Goal: Check status: Check status

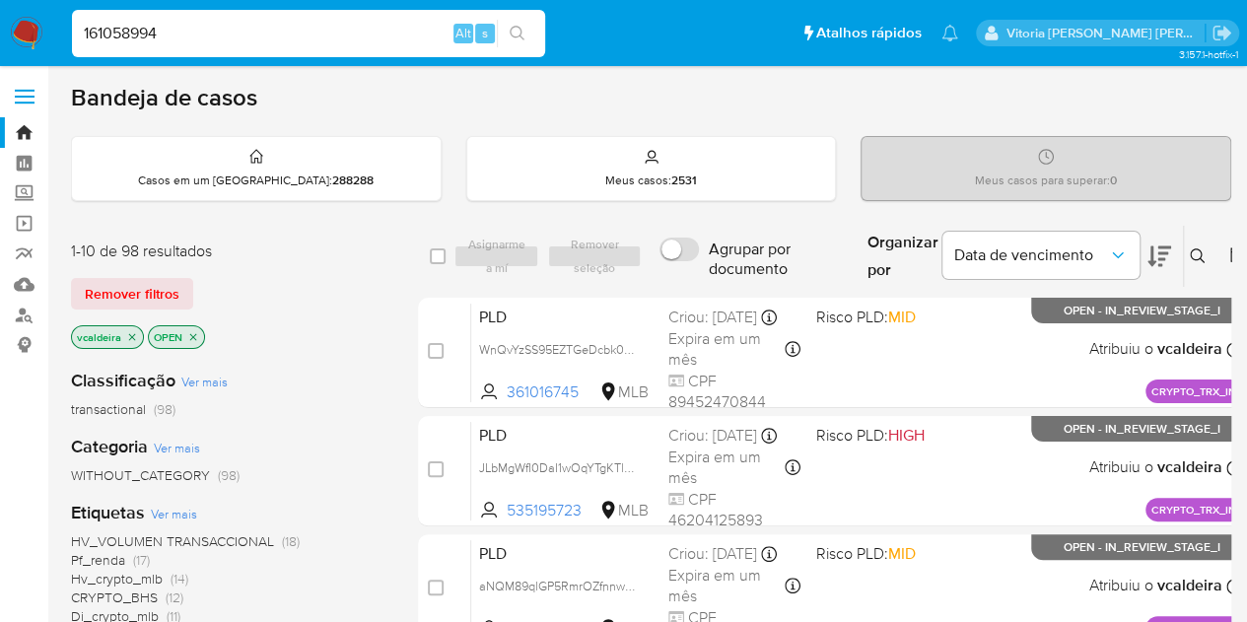
type input "161058994"
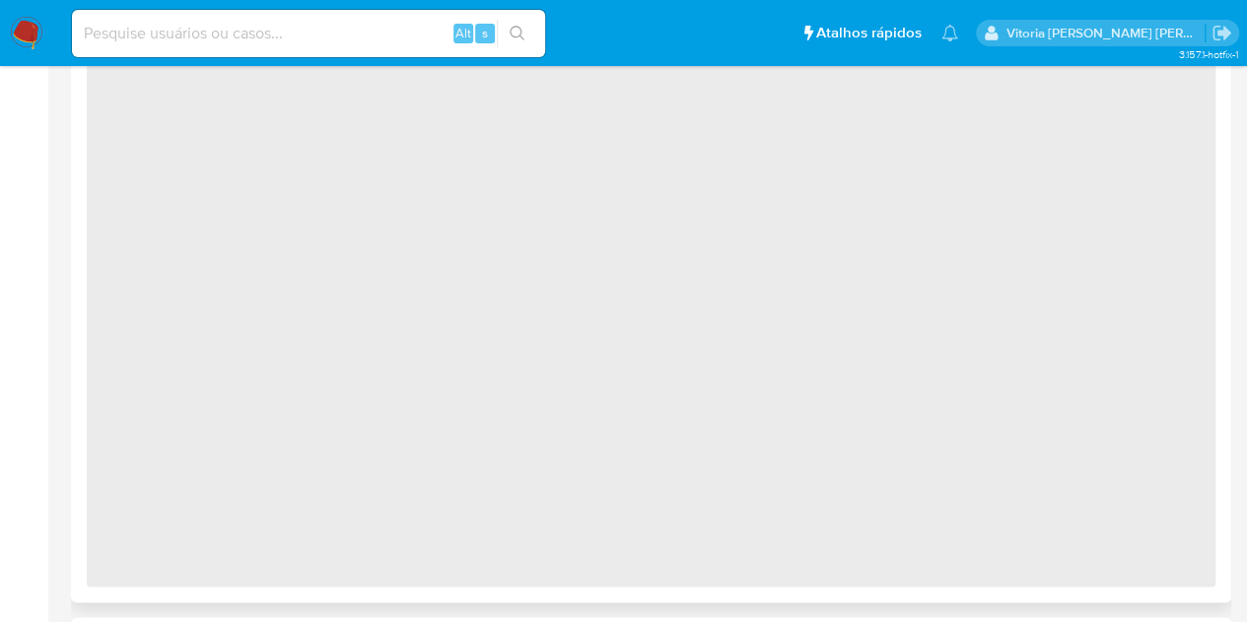
select select "10"
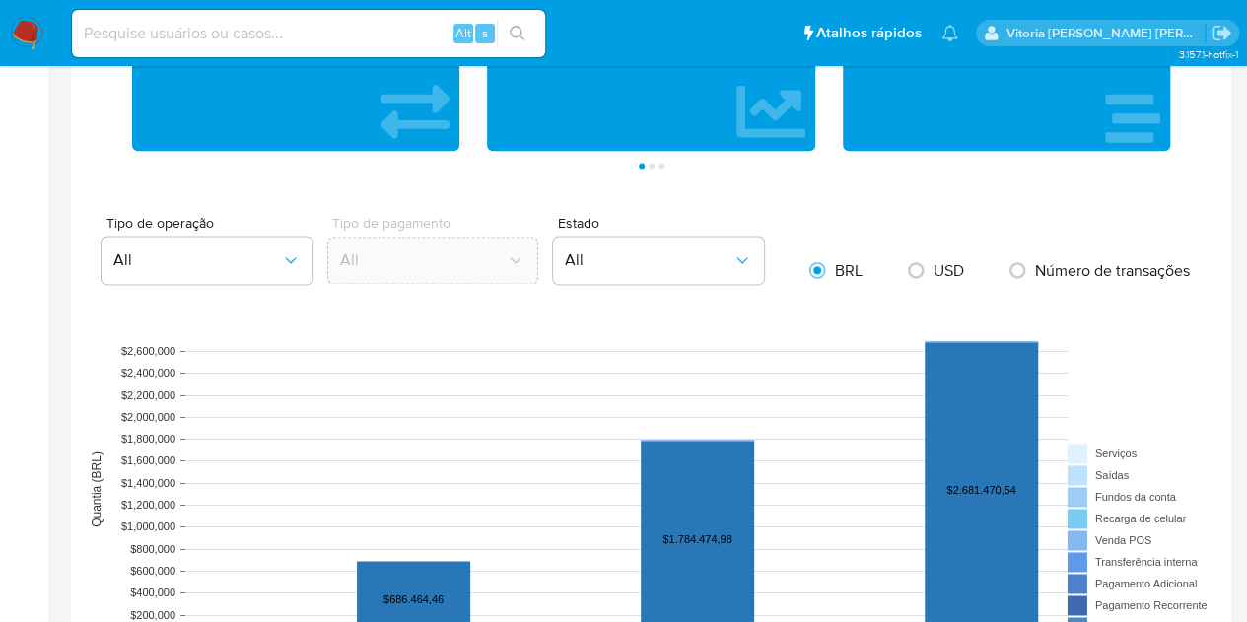
scroll to position [1084, 0]
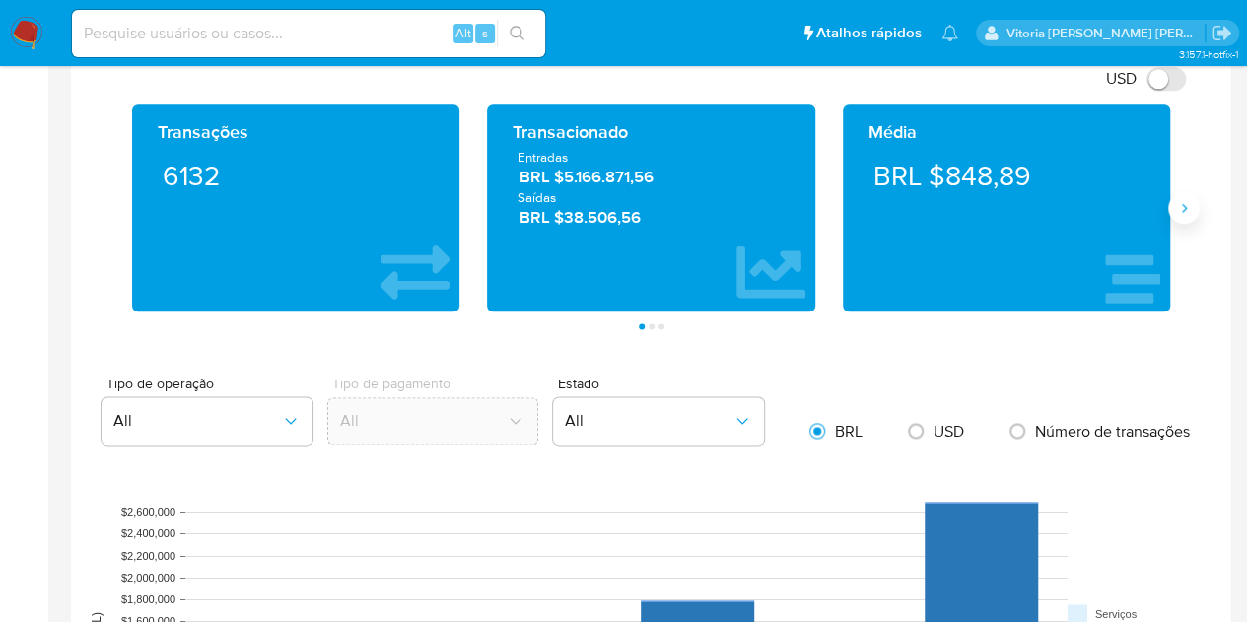
click at [1187, 215] on button "Siguiente" at bounding box center [1184, 208] width 32 height 32
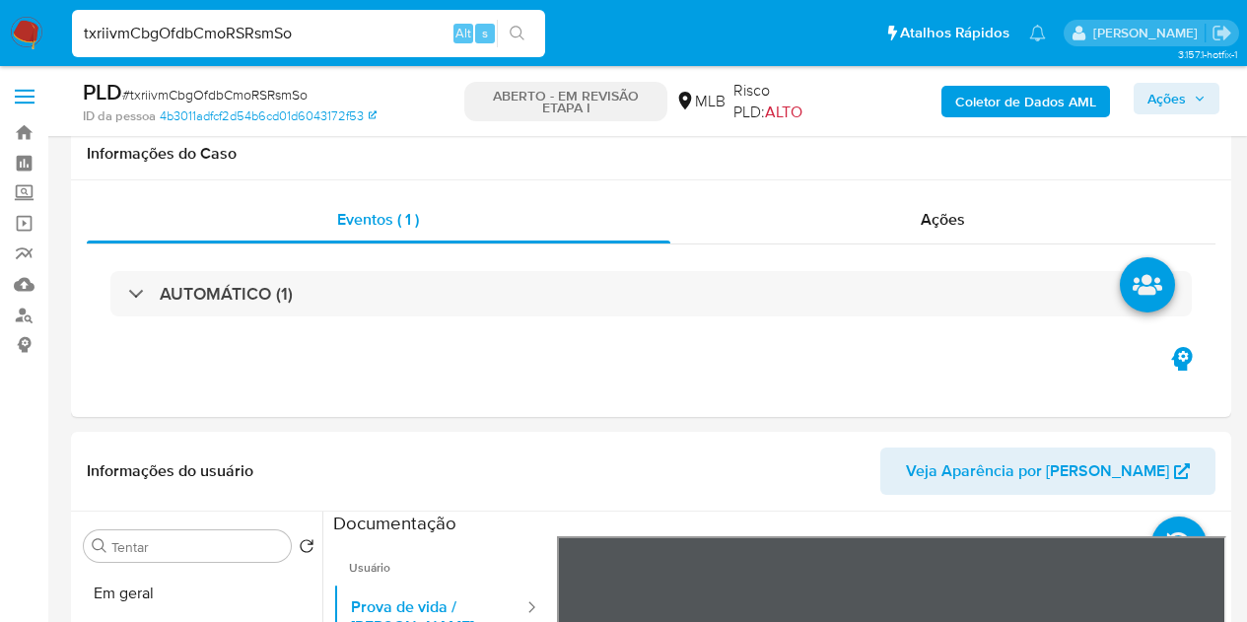
select select "10"
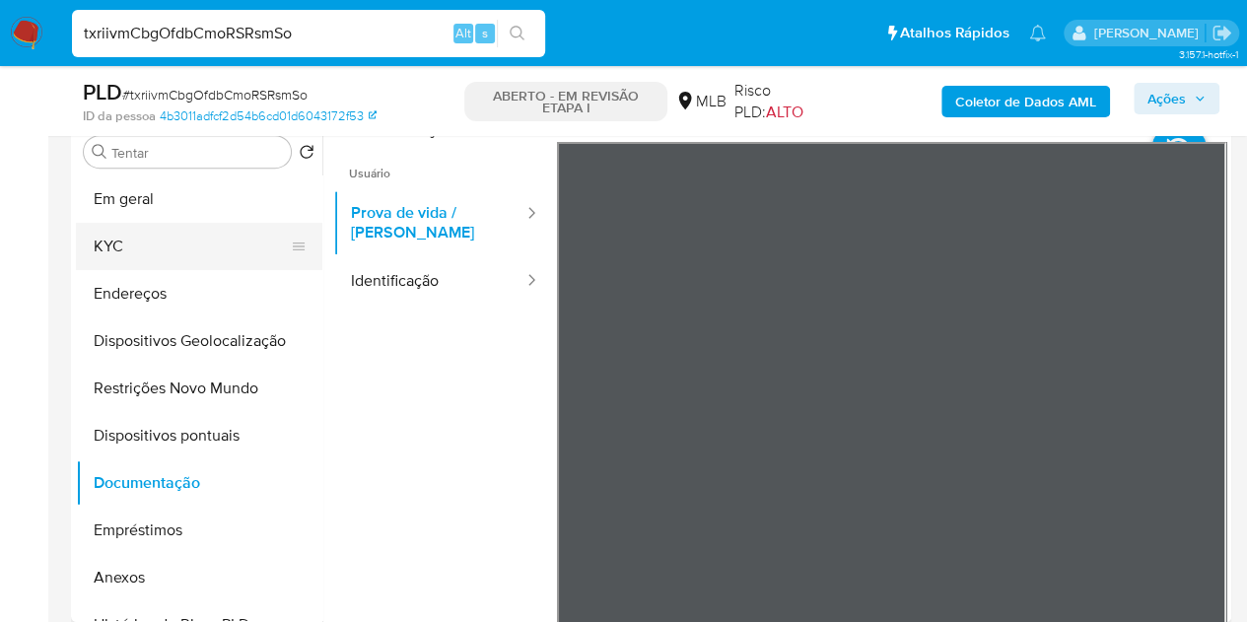
click at [150, 248] on button "KYC" at bounding box center [191, 246] width 231 height 47
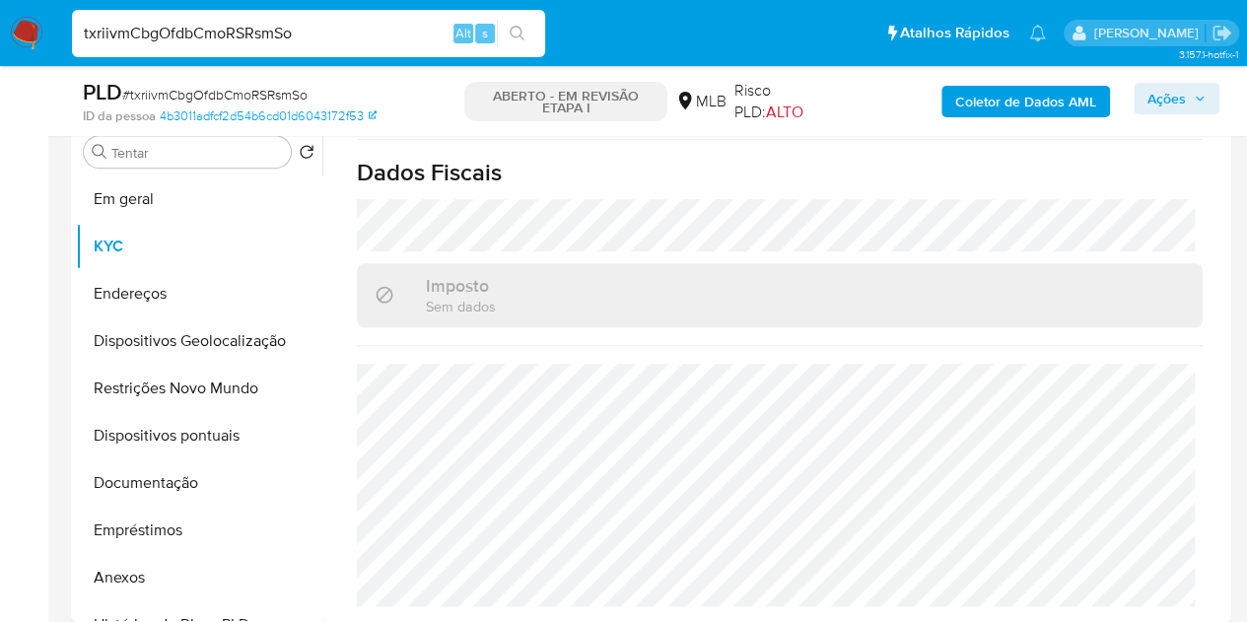
scroll to position [907, 0]
click at [168, 382] on button "Restrições Novo Mundo" at bounding box center [191, 388] width 231 height 47
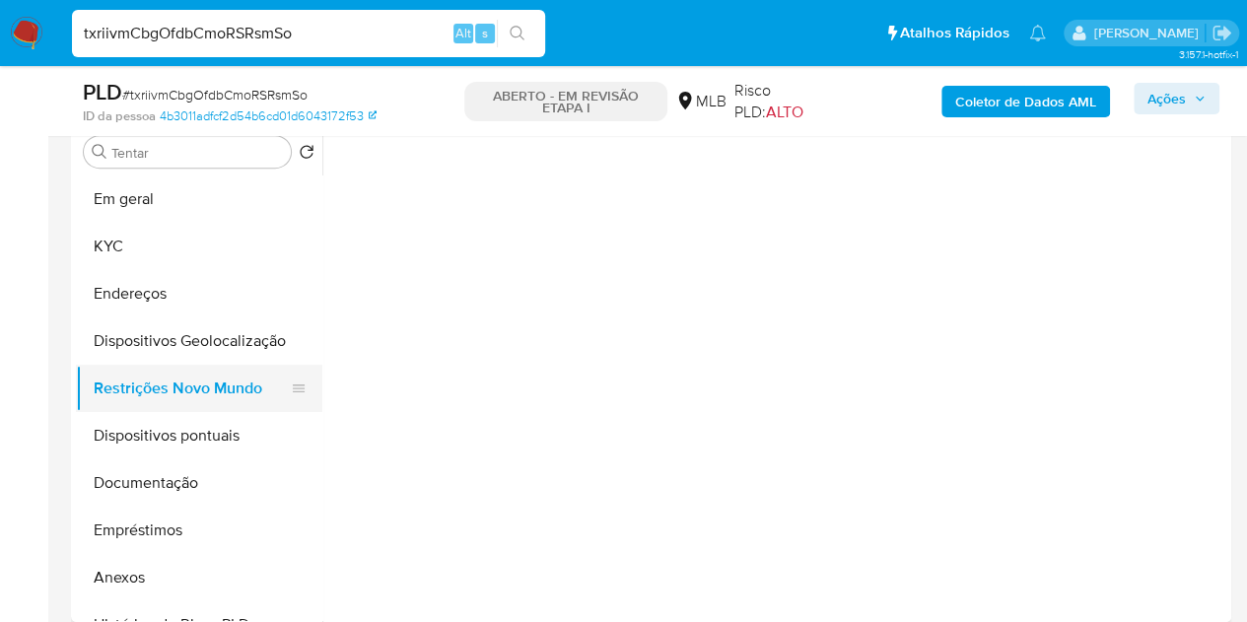
scroll to position [0, 0]
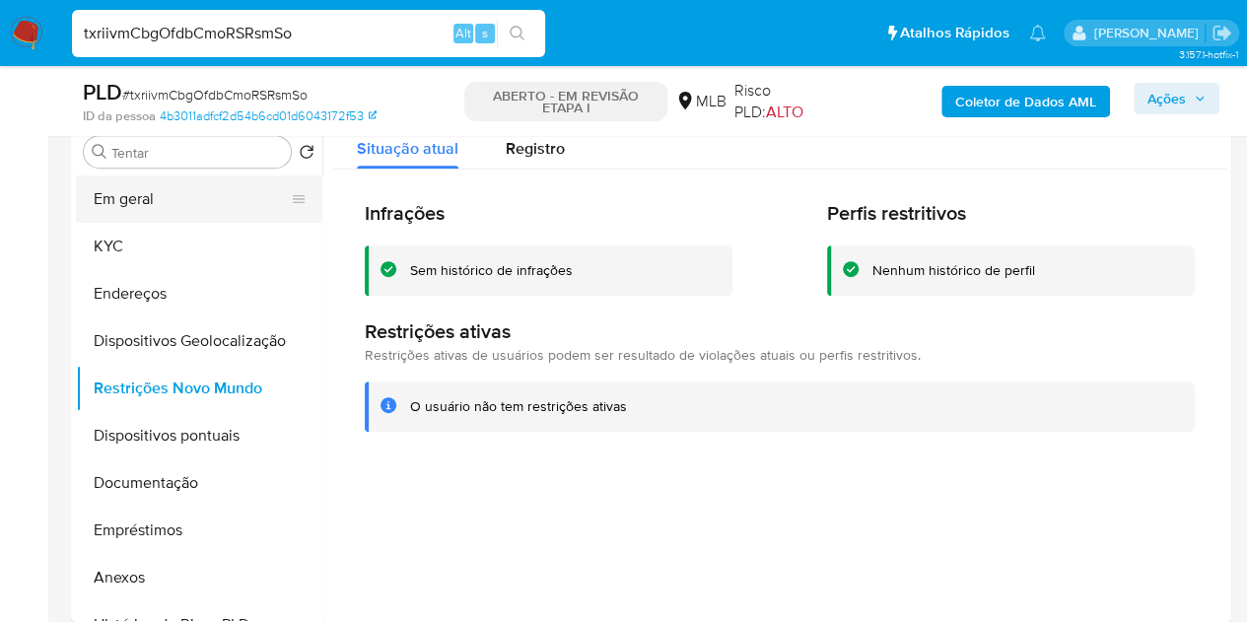
click at [145, 203] on button "Em geral" at bounding box center [191, 198] width 231 height 47
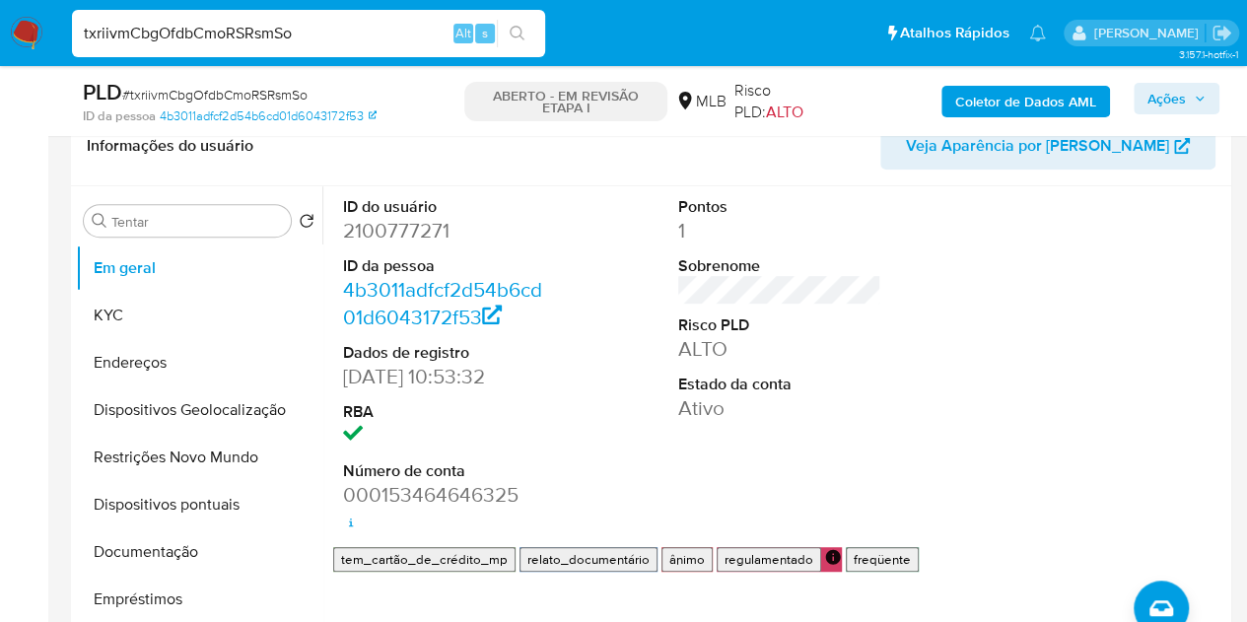
scroll to position [296, 0]
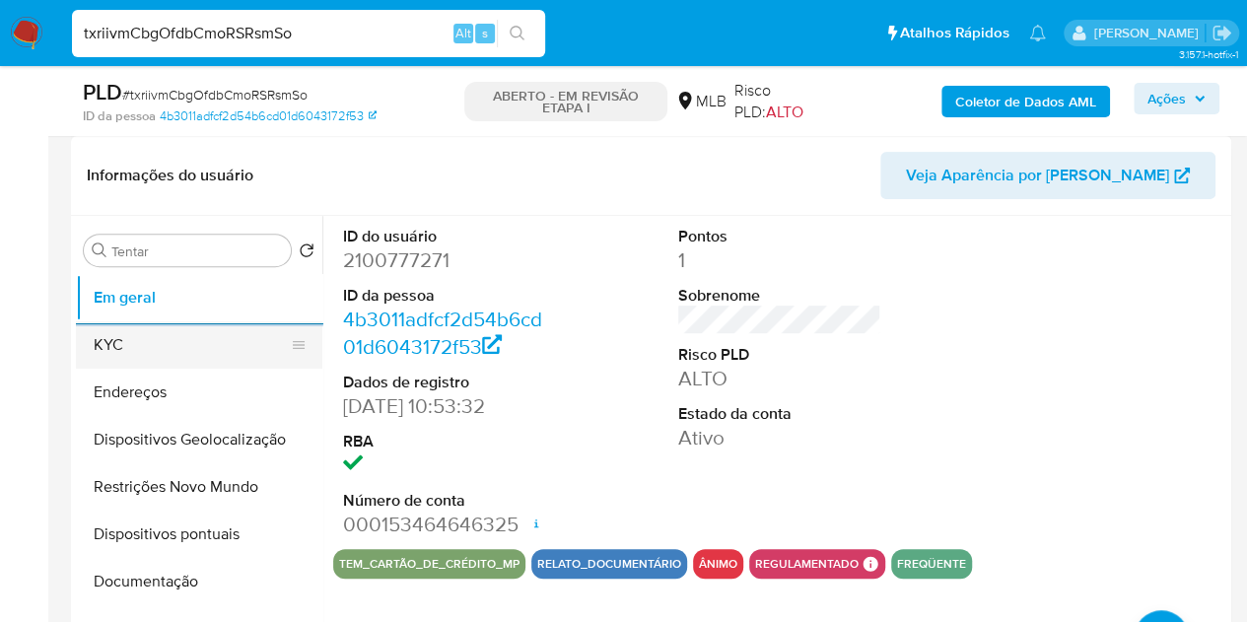
click at [98, 358] on button "KYC" at bounding box center [191, 344] width 231 height 47
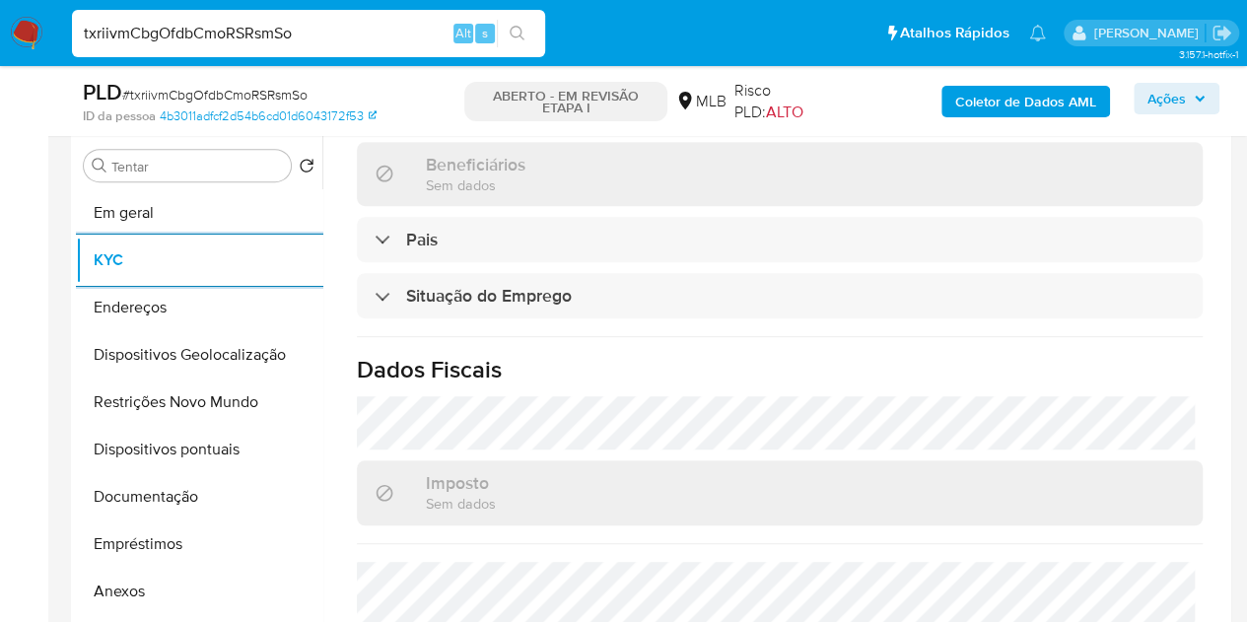
scroll to position [919, 0]
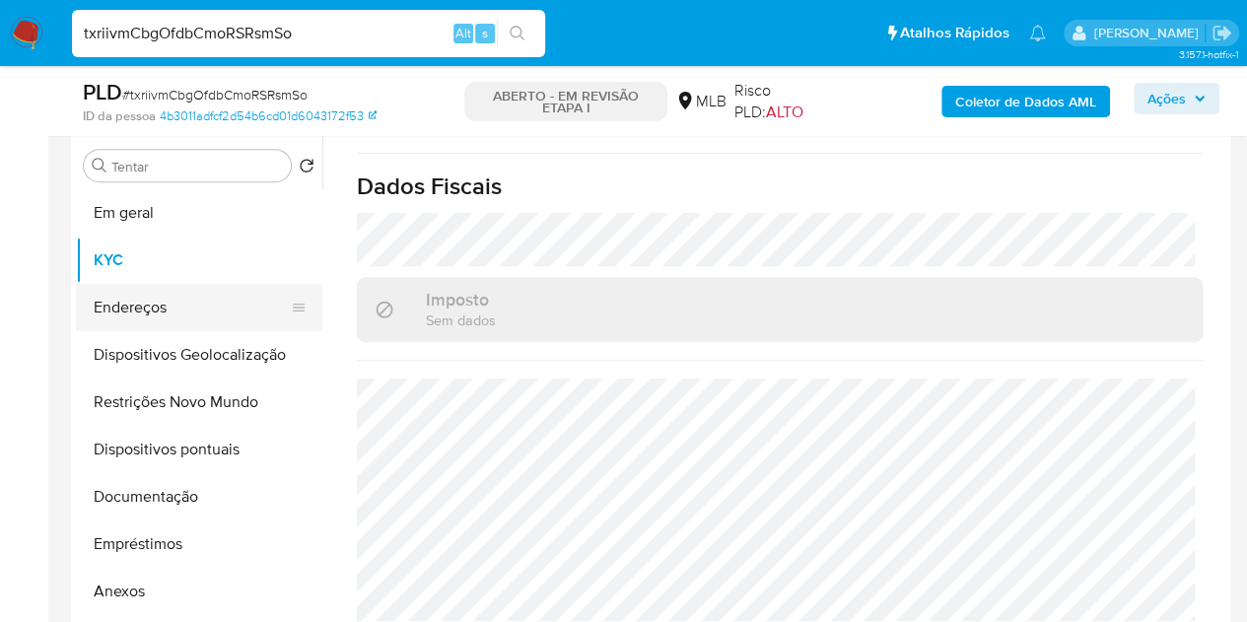
click at [181, 314] on button "Endereços" at bounding box center [191, 307] width 231 height 47
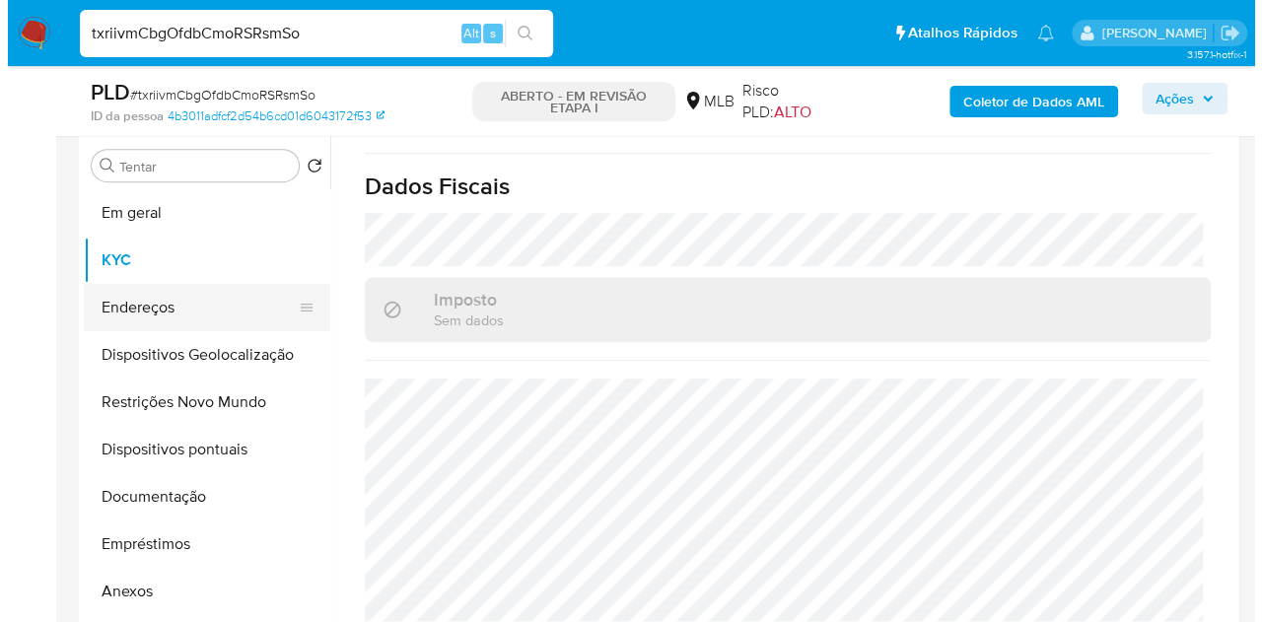
scroll to position [0, 0]
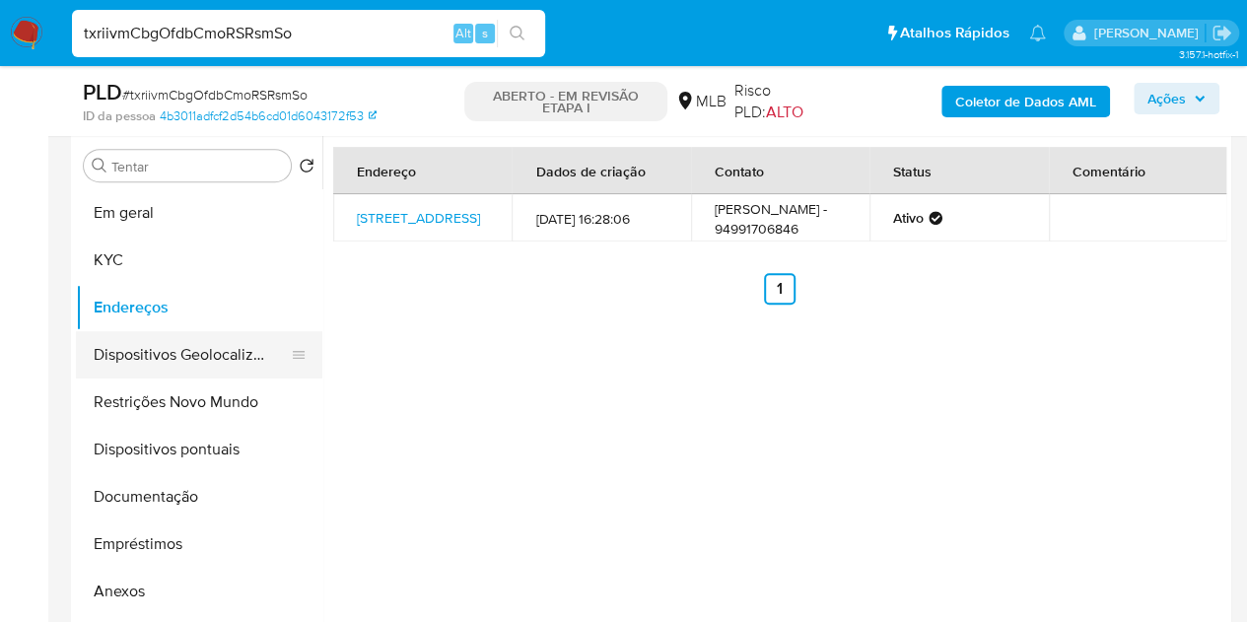
click at [150, 358] on button "Dispositivos Geolocalização" at bounding box center [191, 354] width 231 height 47
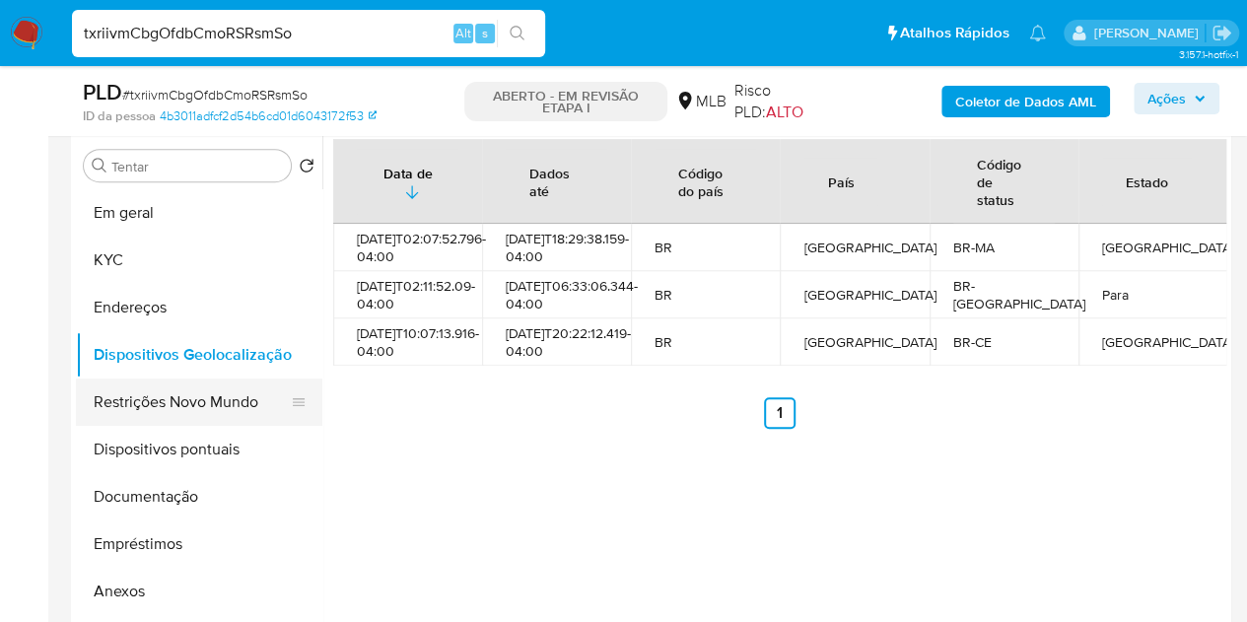
click at [191, 403] on button "Restrições Novo Mundo" at bounding box center [191, 402] width 231 height 47
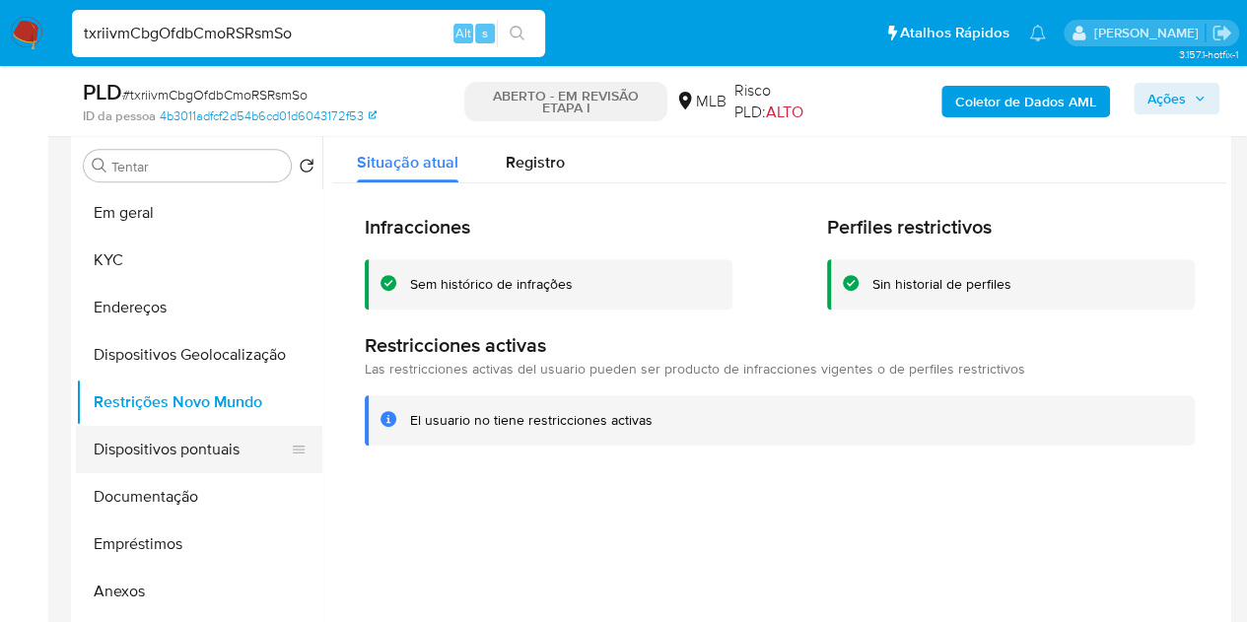
click at [114, 463] on button "Dispositivos pontuais" at bounding box center [191, 449] width 231 height 47
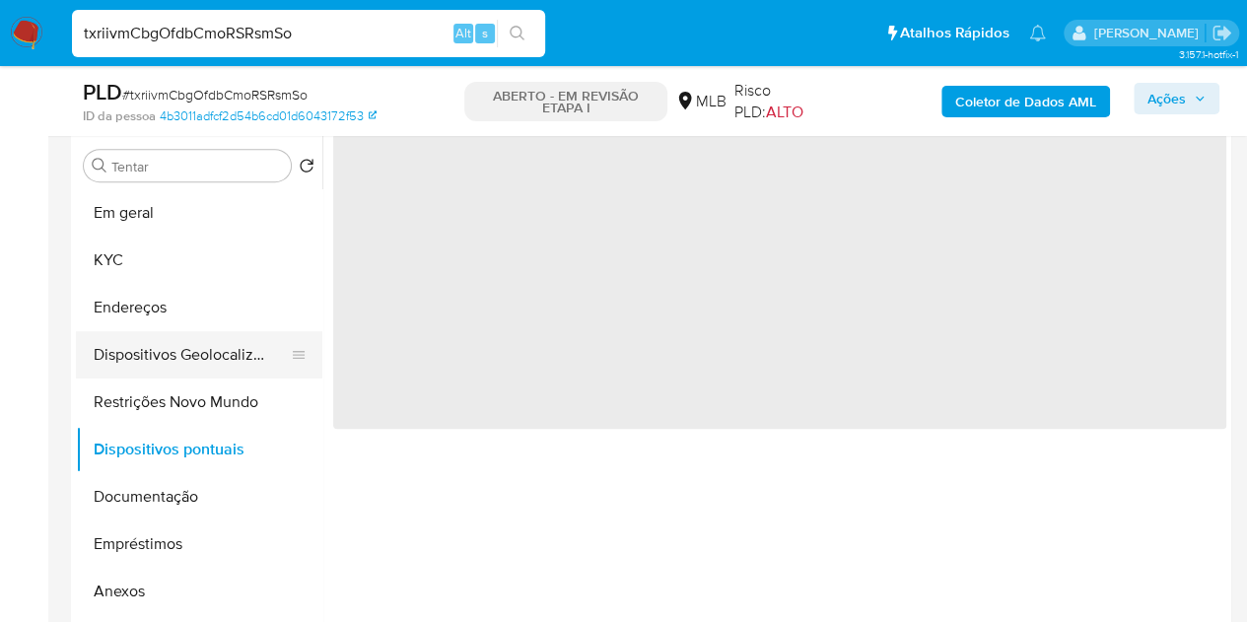
click at [181, 357] on button "Dispositivos Geolocalização" at bounding box center [191, 354] width 231 height 47
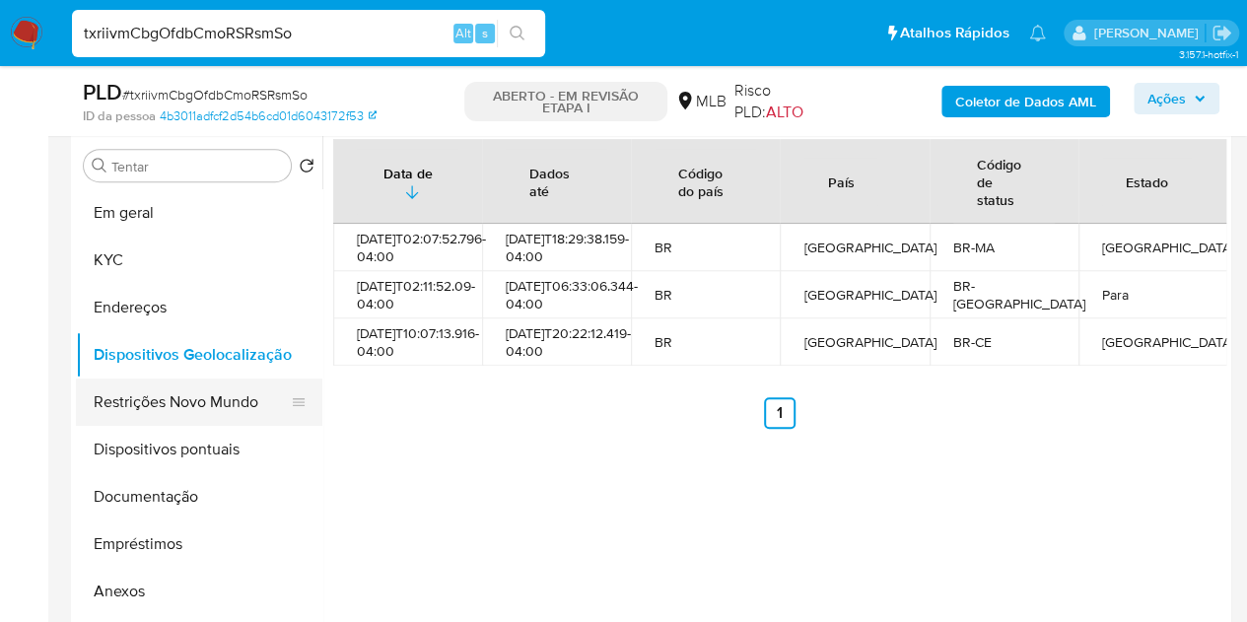
click at [177, 419] on button "Restrições Novo Mundo" at bounding box center [191, 402] width 231 height 47
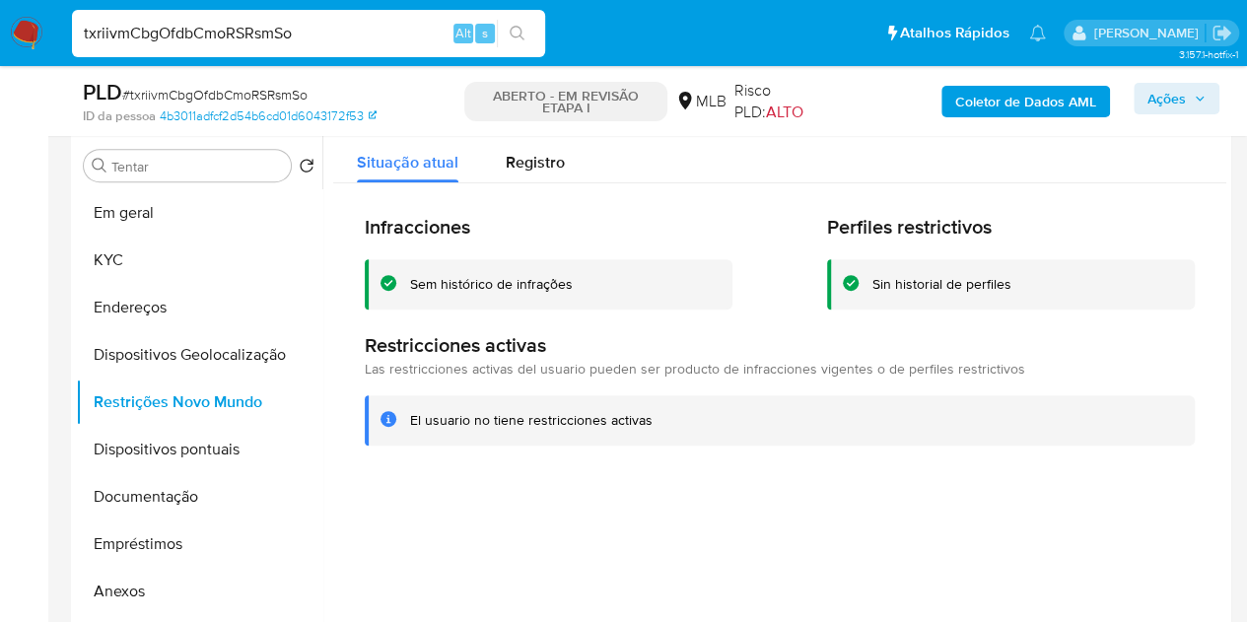
click at [1134, 518] on div at bounding box center [774, 383] width 904 height 505
click at [231, 453] on button "Dispositivos pontuais" at bounding box center [191, 449] width 231 height 47
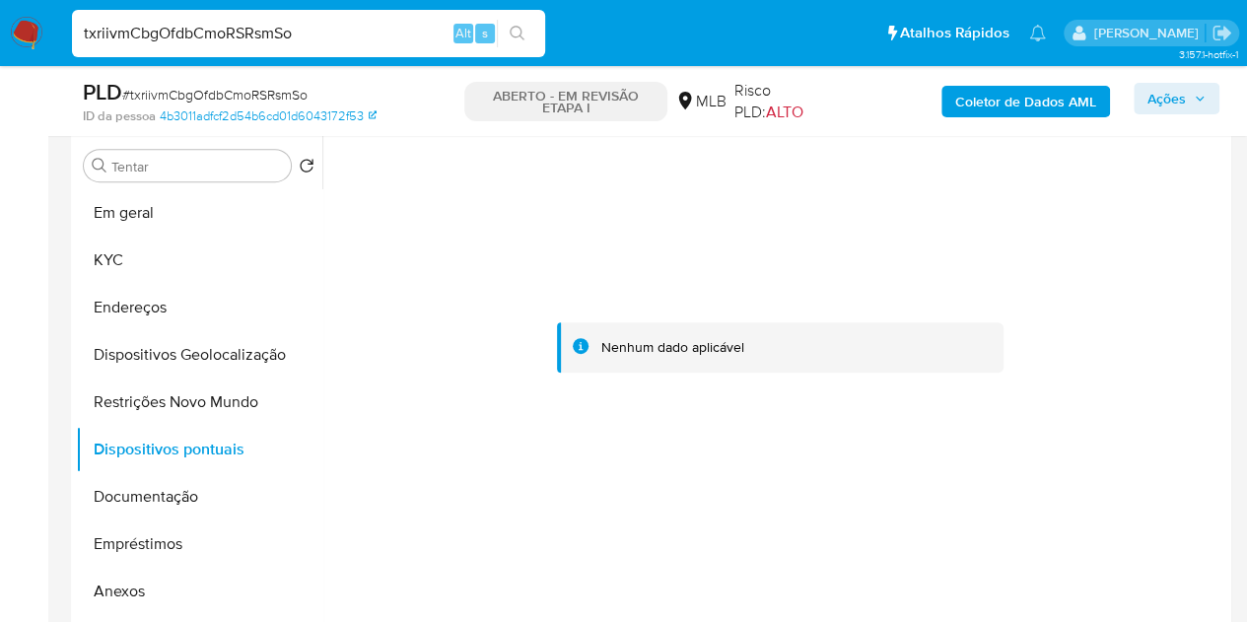
click at [1061, 94] on font "Coletor de Dados AML" at bounding box center [1025, 102] width 141 height 32
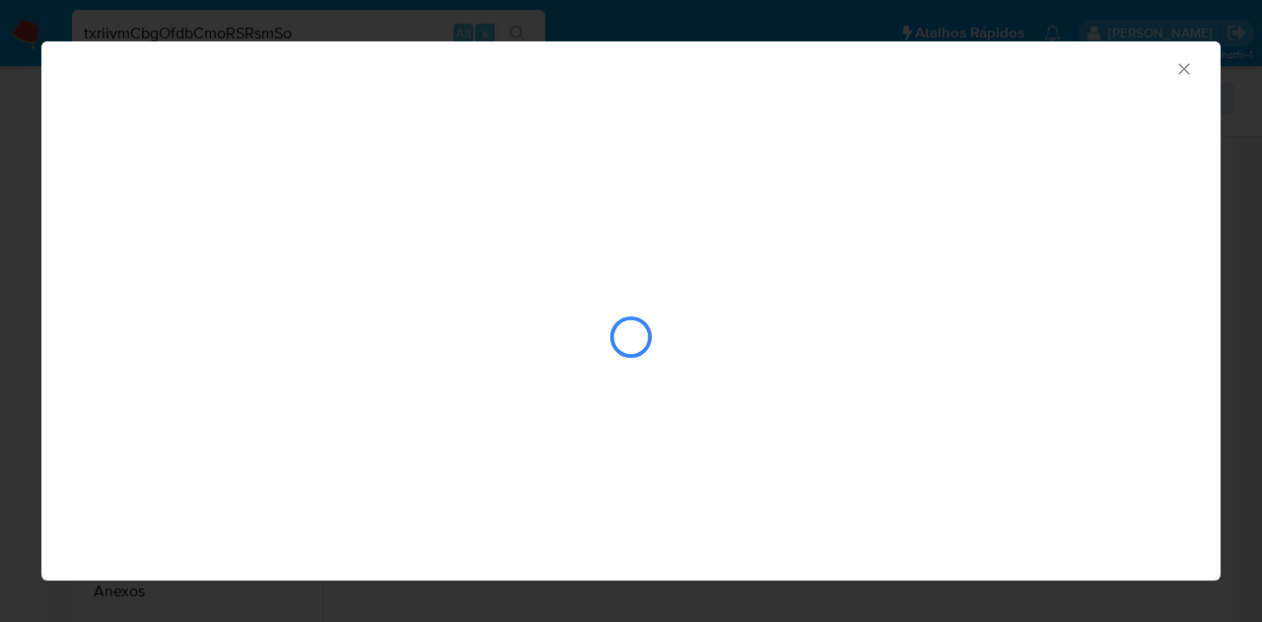
click at [1180, 71] on icon "Fechar a janela" at bounding box center [1183, 68] width 11 height 11
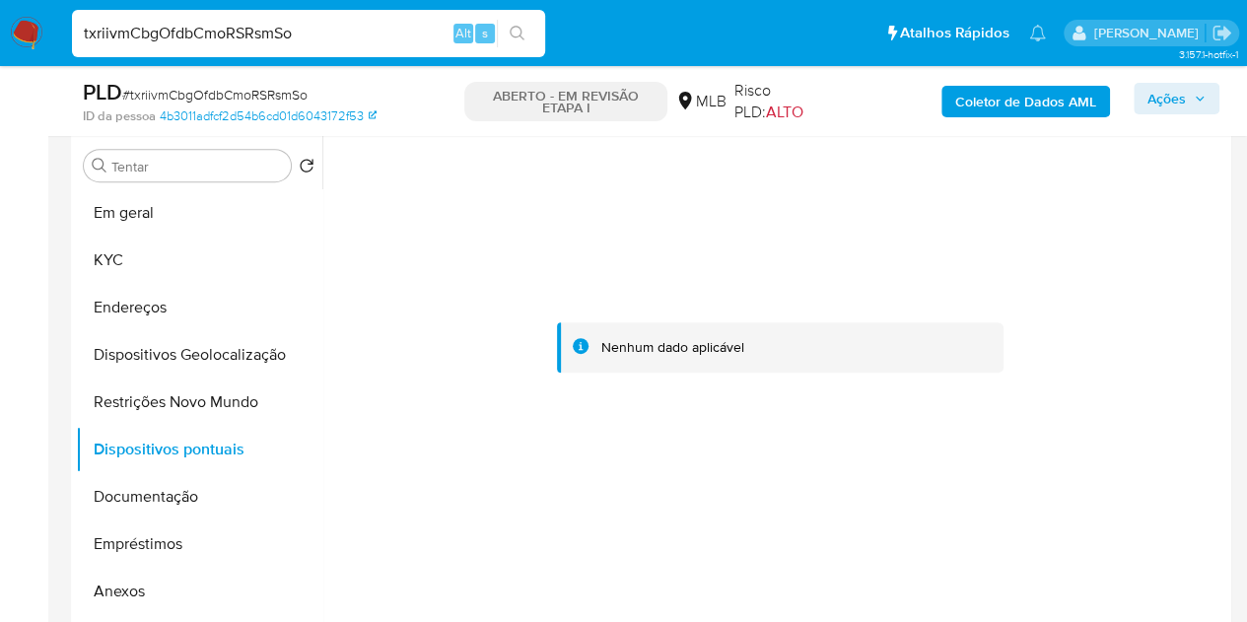
click at [1031, 96] on font "Coletor de Dados AML" at bounding box center [1025, 102] width 141 height 32
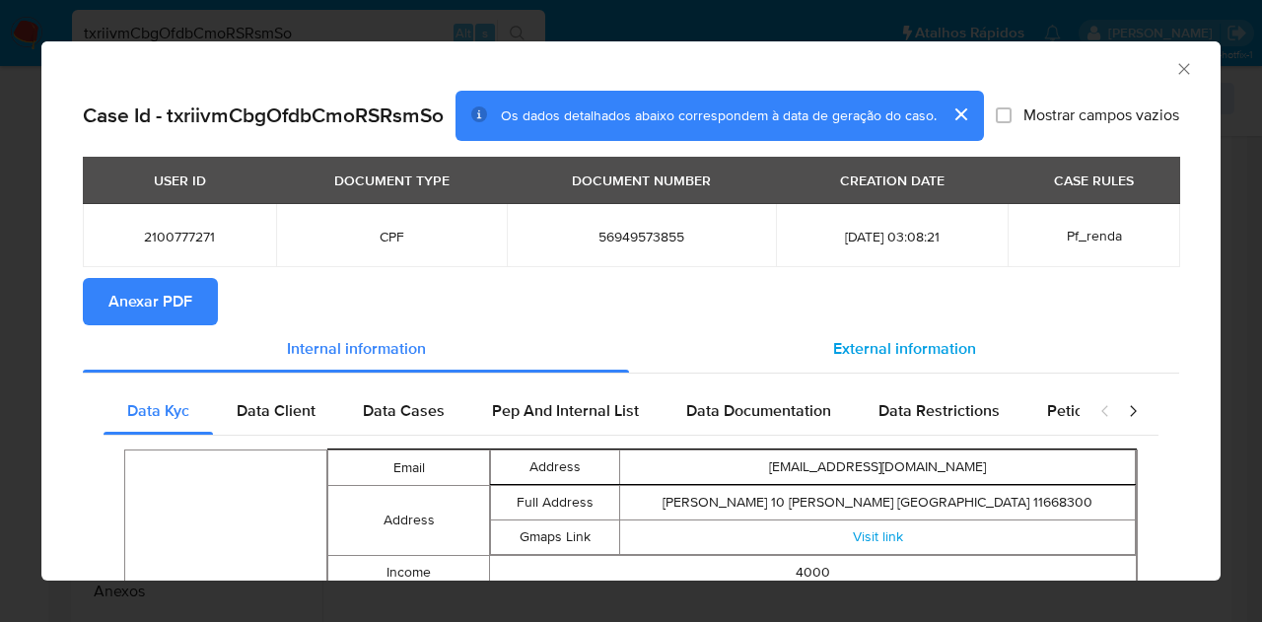
click at [840, 357] on span "External information" at bounding box center [904, 348] width 143 height 23
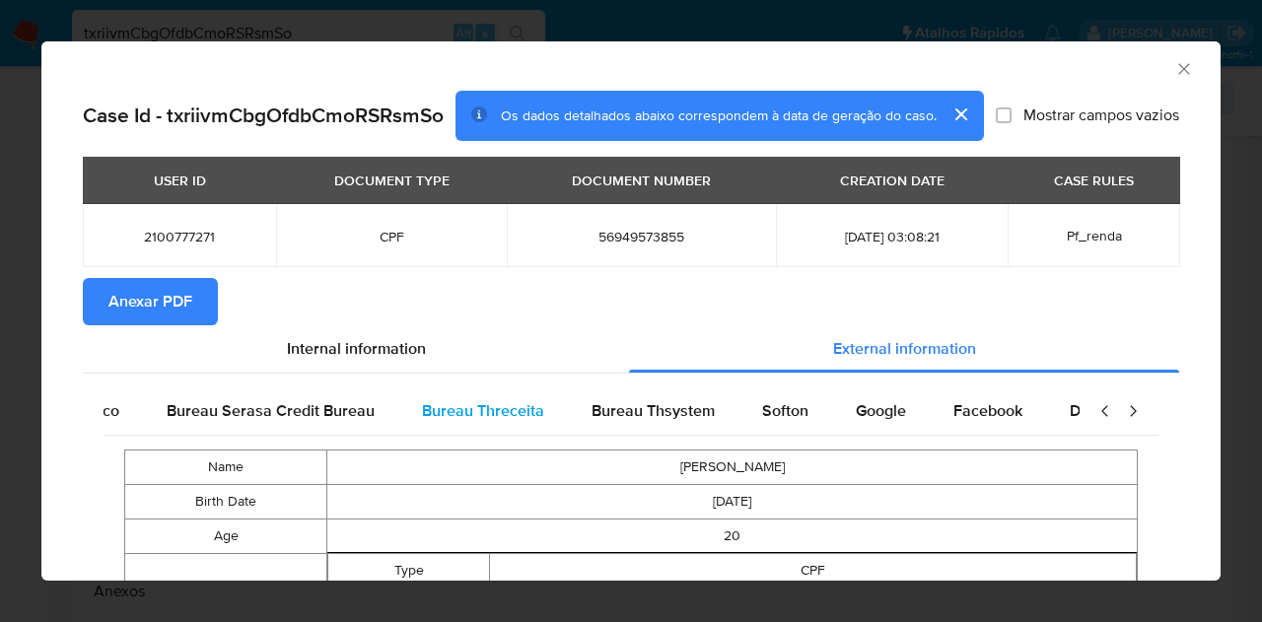
scroll to position [0, 414]
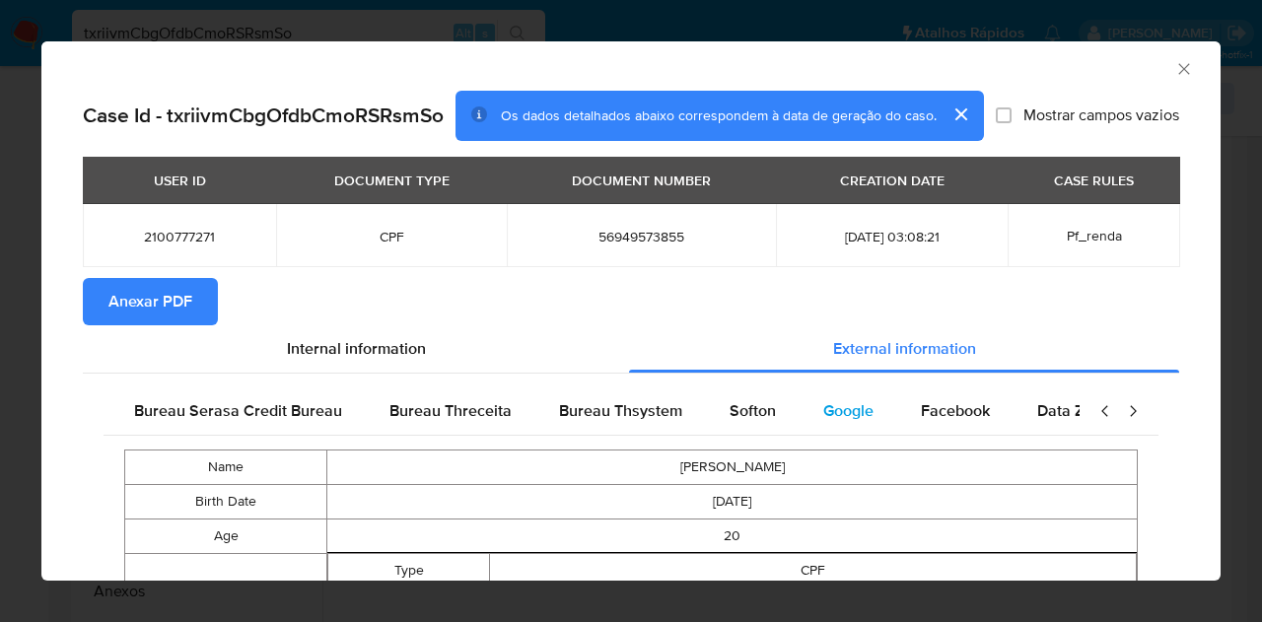
click at [853, 419] on span "Google" at bounding box center [848, 410] width 50 height 23
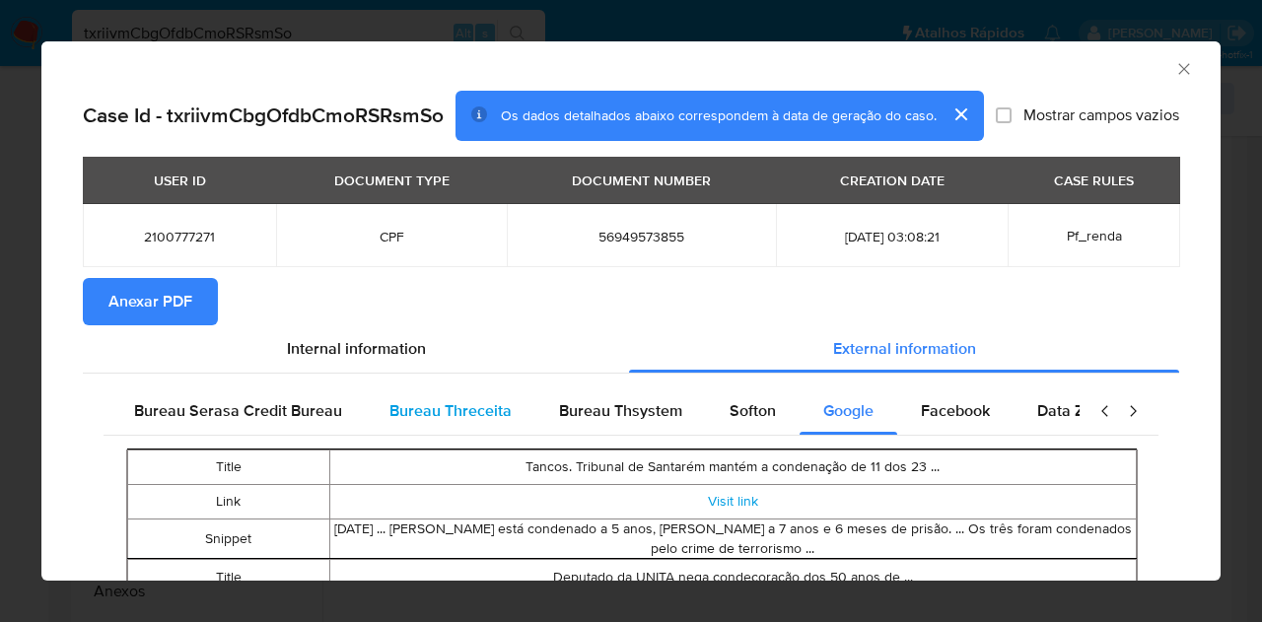
scroll to position [0, 0]
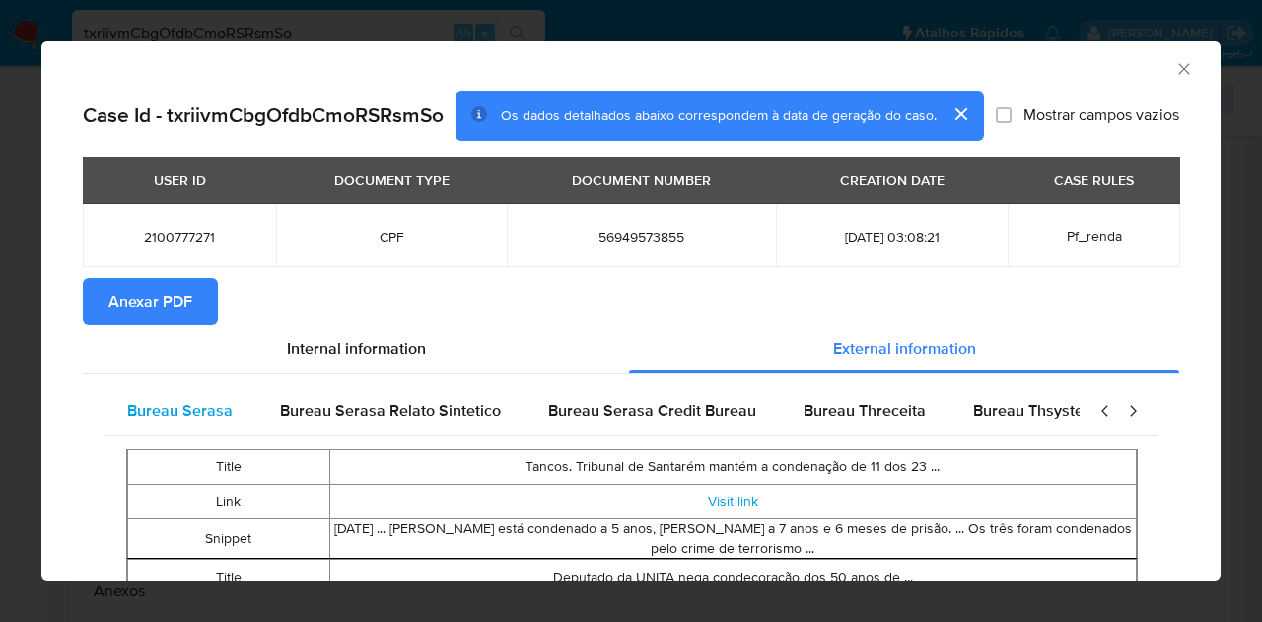
click at [172, 419] on span "Bureau Serasa" at bounding box center [179, 410] width 105 height 23
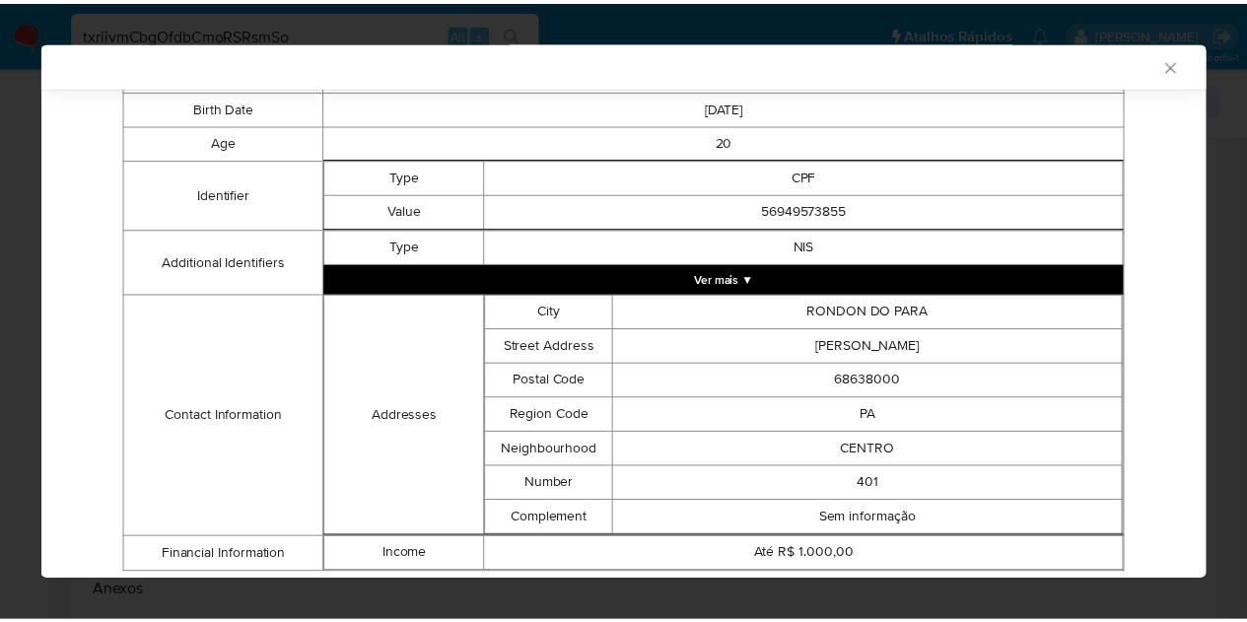
scroll to position [452, 0]
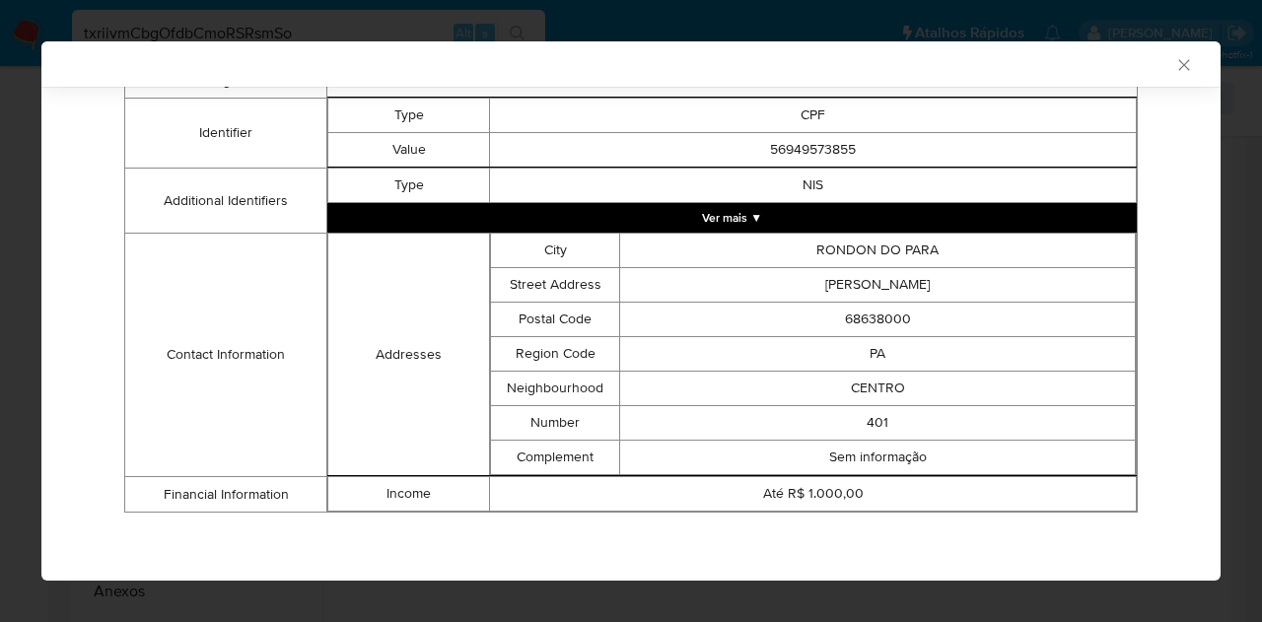
click at [1178, 68] on div "Coletor de Dados AML" at bounding box center [630, 63] width 1179 height 45
click at [1174, 64] on icon "Fechar a janela" at bounding box center [1184, 65] width 20 height 20
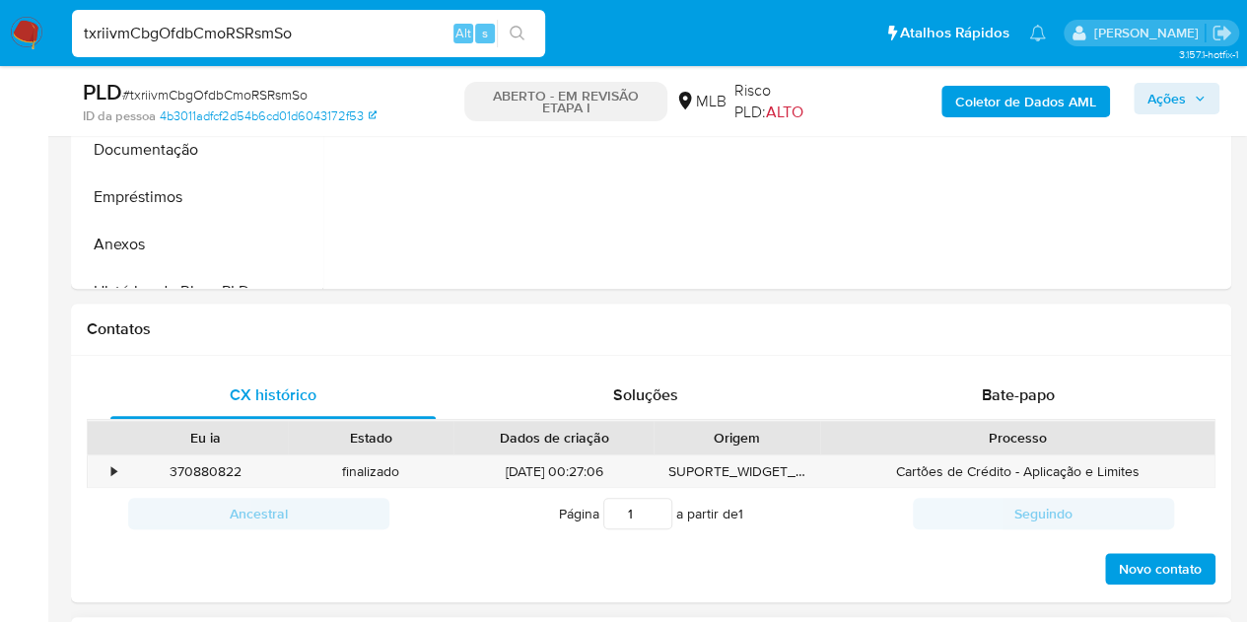
scroll to position [1071, 0]
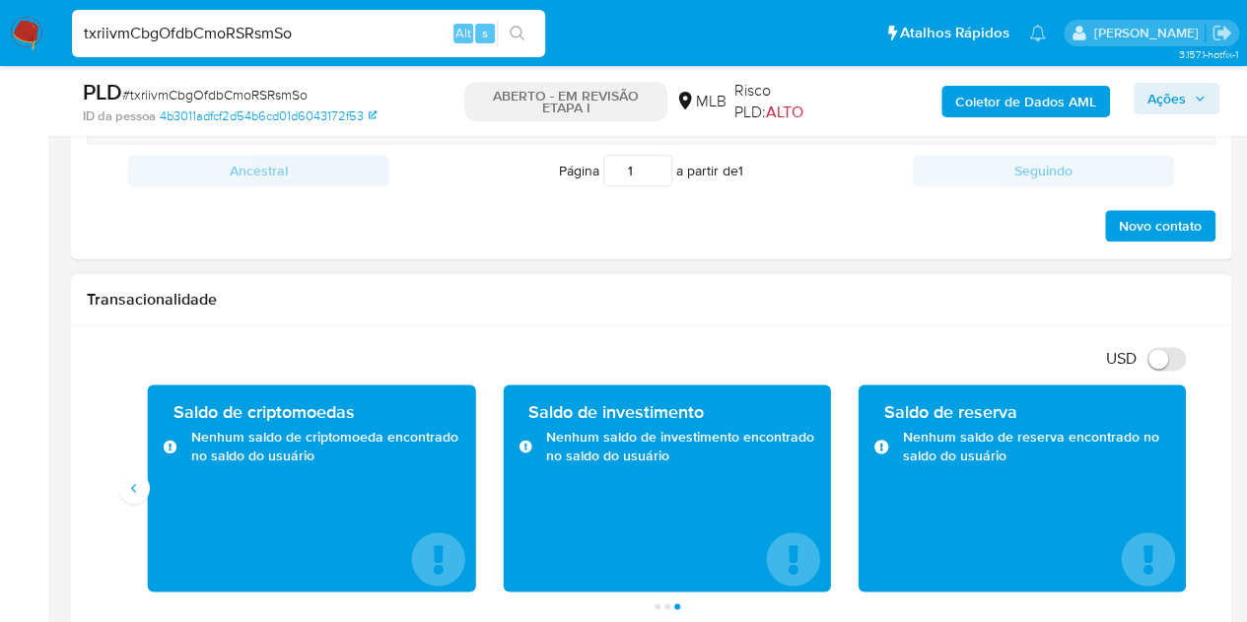
click at [142, 506] on div "Saldo de criptomoedas Nenhum saldo de criptomoeda encontrado no saldo do usuário" at bounding box center [311, 487] width 355 height 207
click at [144, 484] on button "Antigo" at bounding box center [134, 488] width 32 height 32
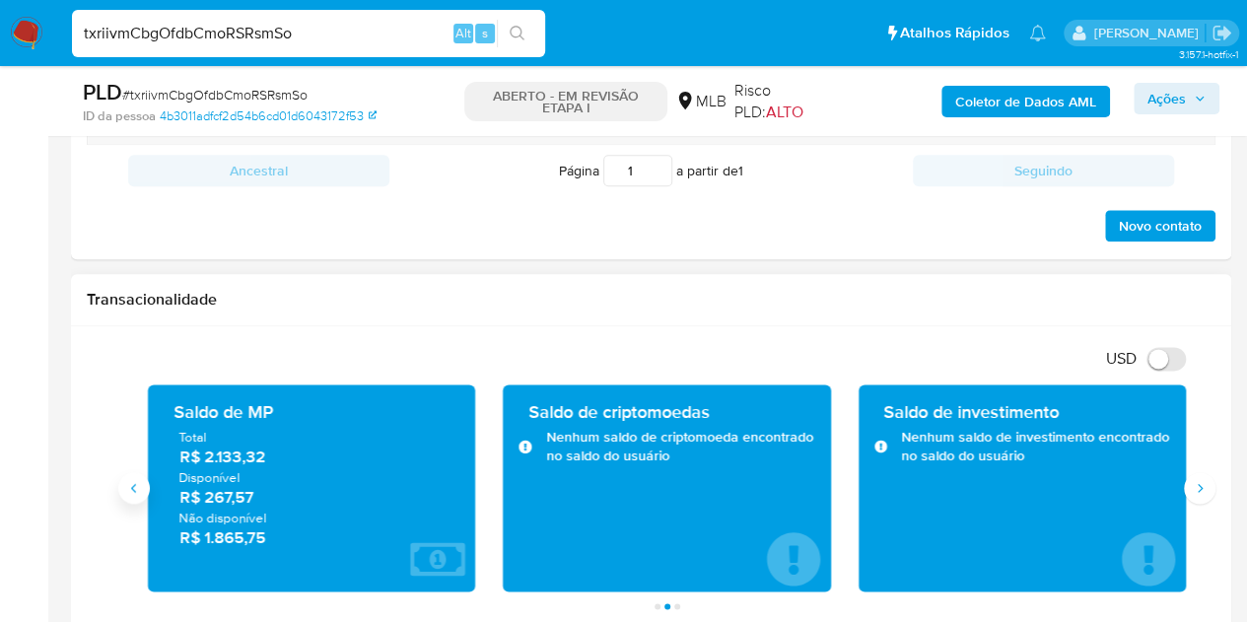
click at [144, 484] on button "Antigo" at bounding box center [134, 488] width 32 height 32
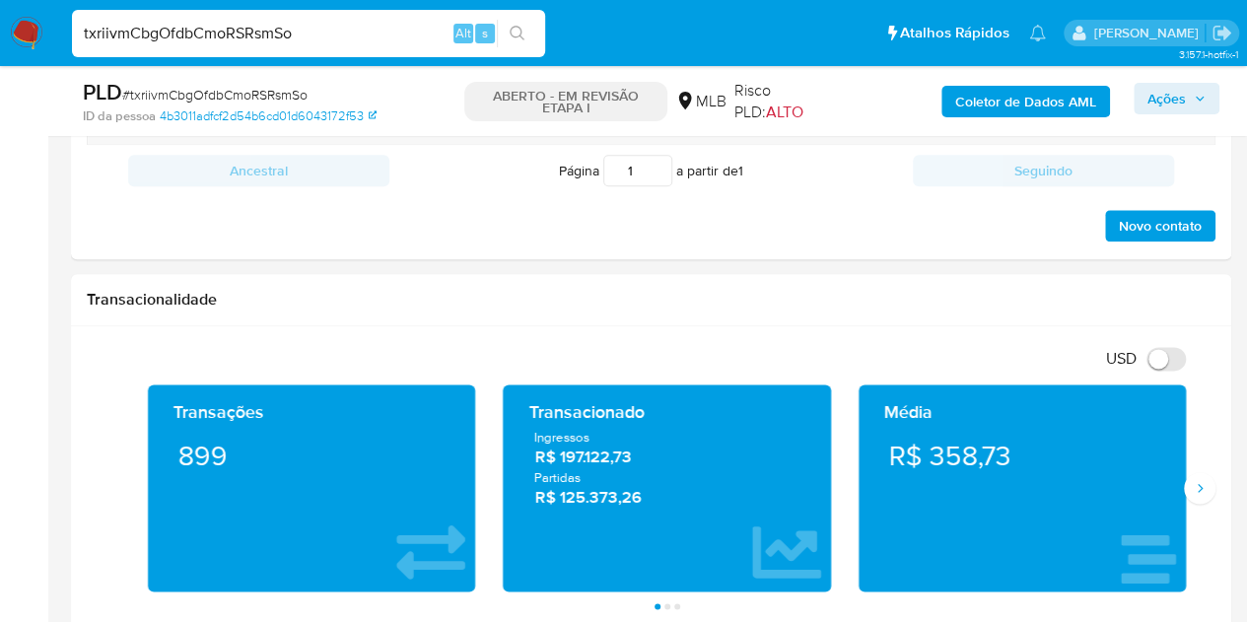
click at [1150, 91] on font "Ações" at bounding box center [1167, 99] width 38 height 32
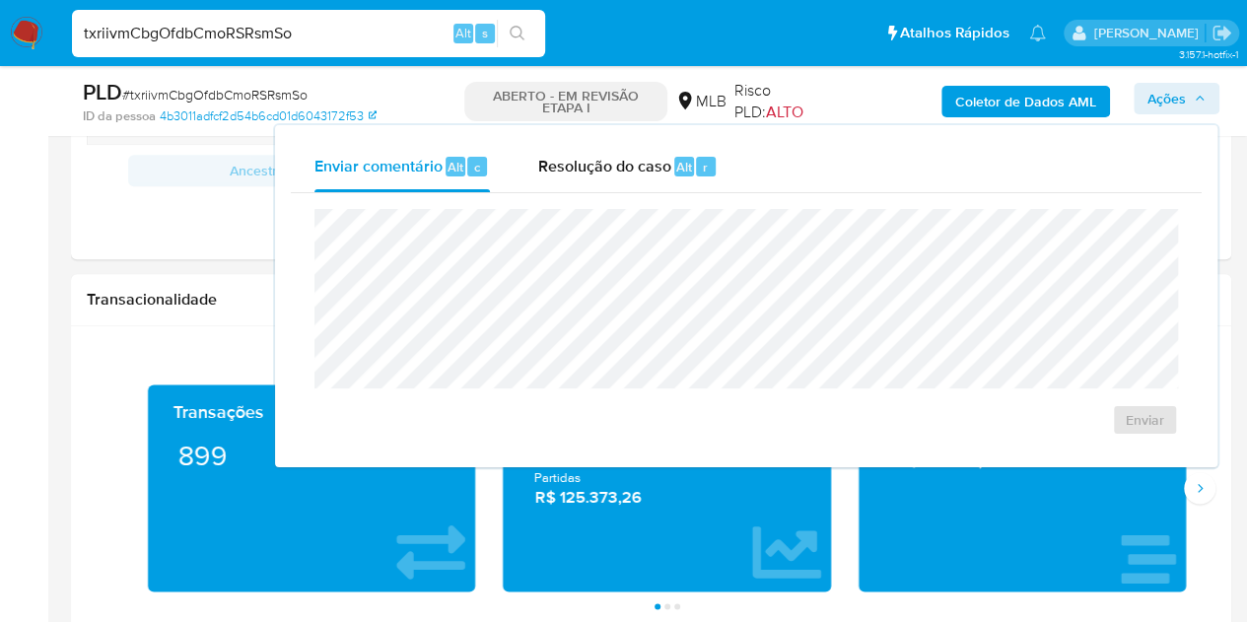
click at [661, 199] on div "Enviar" at bounding box center [746, 322] width 911 height 258
click at [632, 178] on div "Resolução do caso Alt r" at bounding box center [627, 166] width 180 height 51
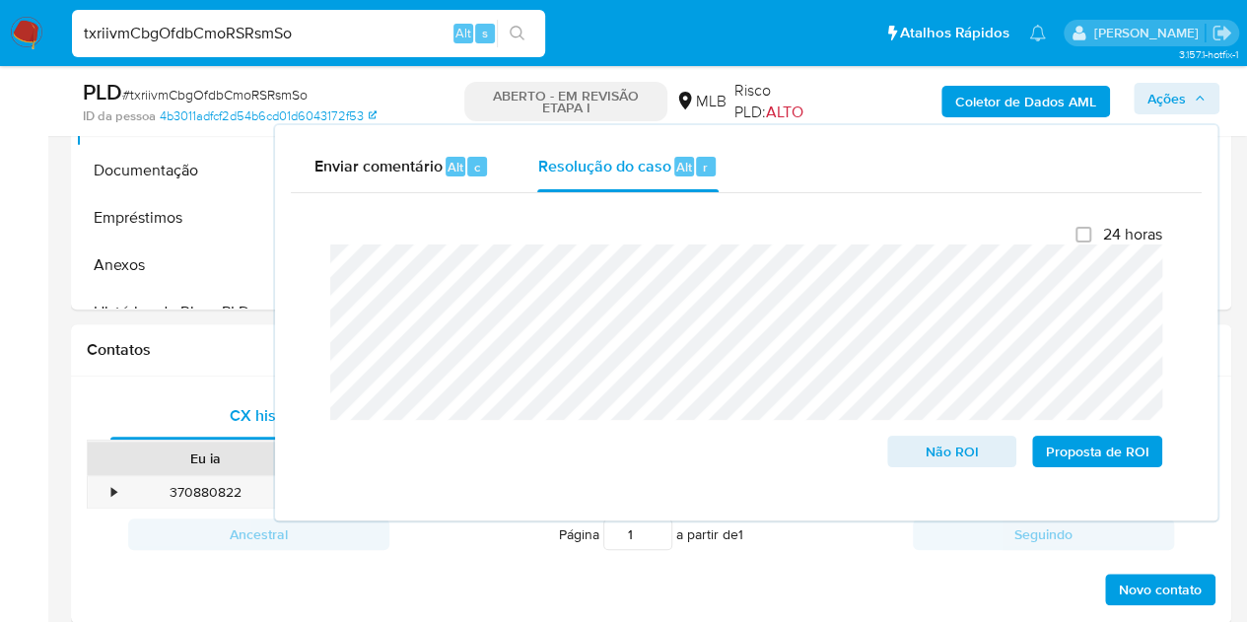
scroll to position [676, 0]
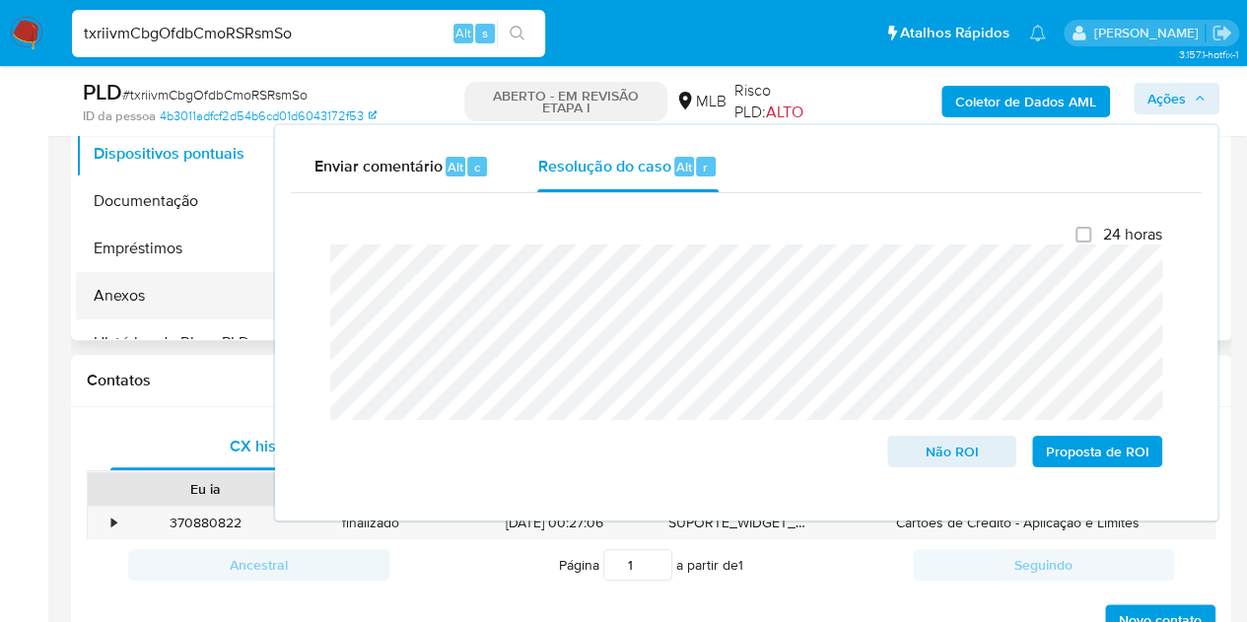
click at [134, 299] on button "Anexos" at bounding box center [191, 295] width 231 height 47
